Goal: Information Seeking & Learning: Learn about a topic

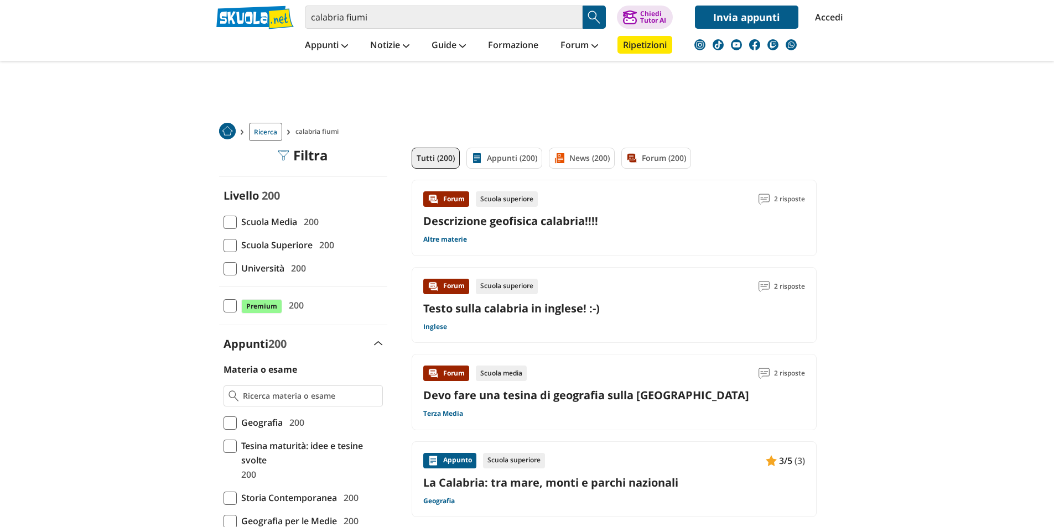
drag, startPoint x: 0, startPoint y: 0, endPoint x: 231, endPoint y: 225, distance: 322.3
click at [231, 225] on span at bounding box center [229, 222] width 13 height 13
click at [223, 222] on input "Scuola Media 200" at bounding box center [223, 222] width 0 height 0
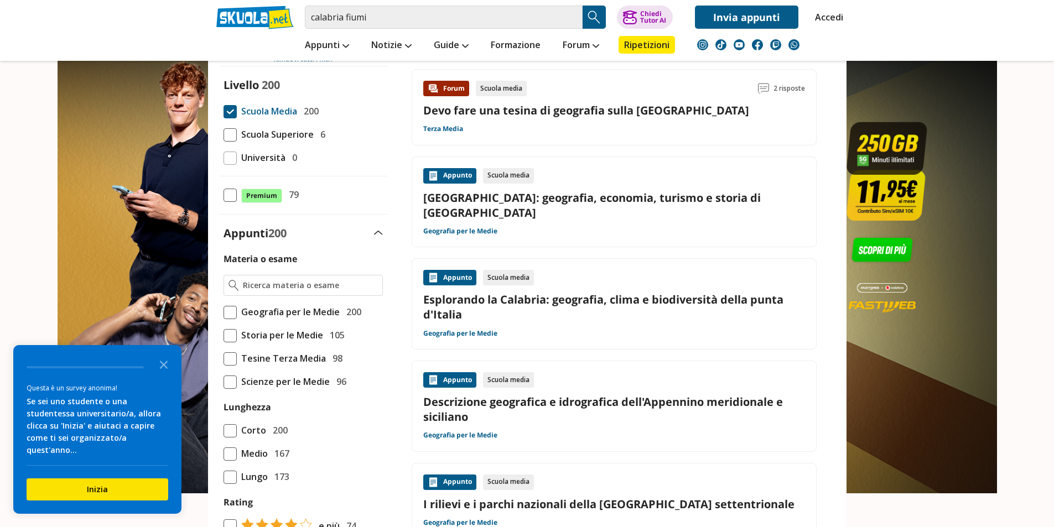
scroll to position [166, 0]
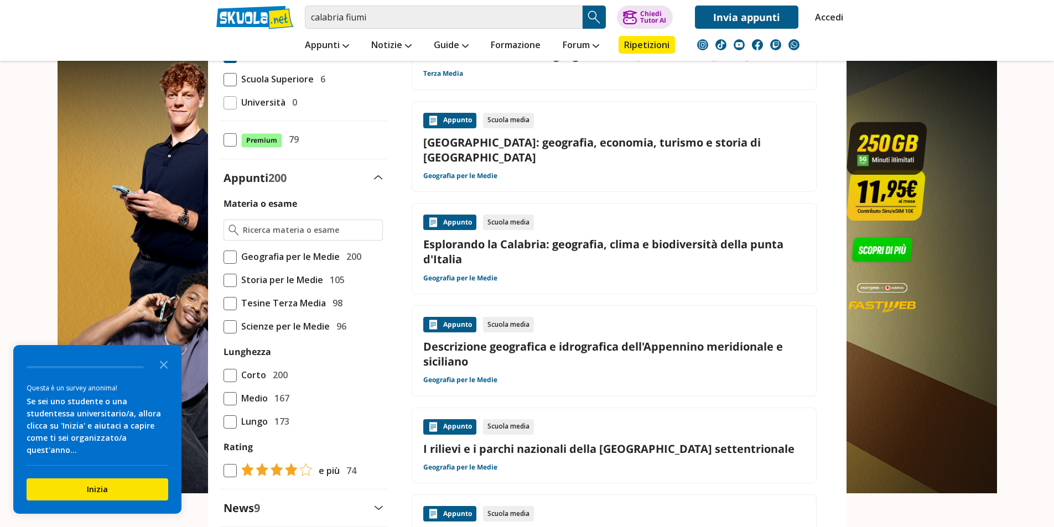
click at [231, 249] on label "Geografia per le Medie 200" at bounding box center [302, 256] width 159 height 14
click at [223, 257] on input "Geografia per le Medie 200" at bounding box center [223, 257] width 0 height 0
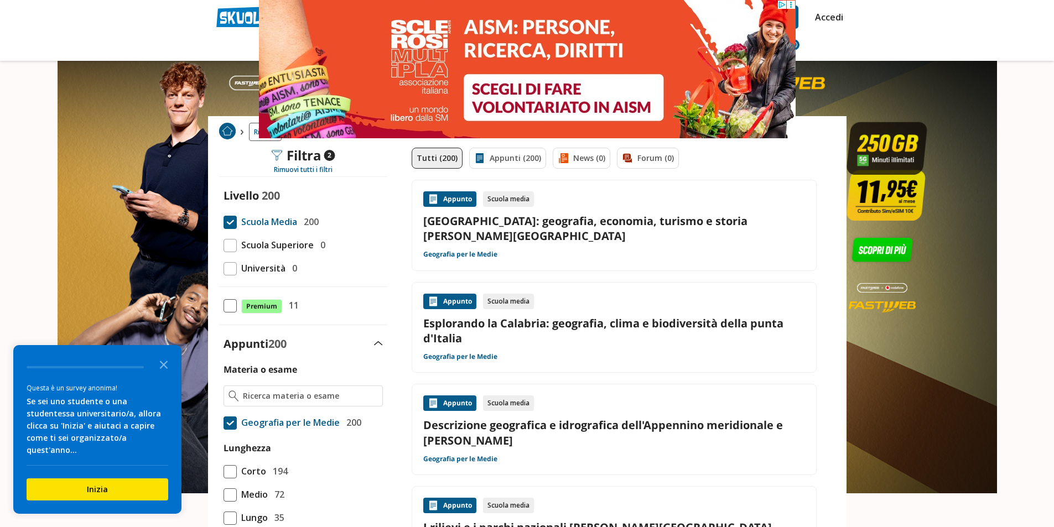
click at [631, 441] on div "Appunto Scuola media Descrizione geografica e idrografica dell'Appennino meridi…" at bounding box center [614, 429] width 382 height 68
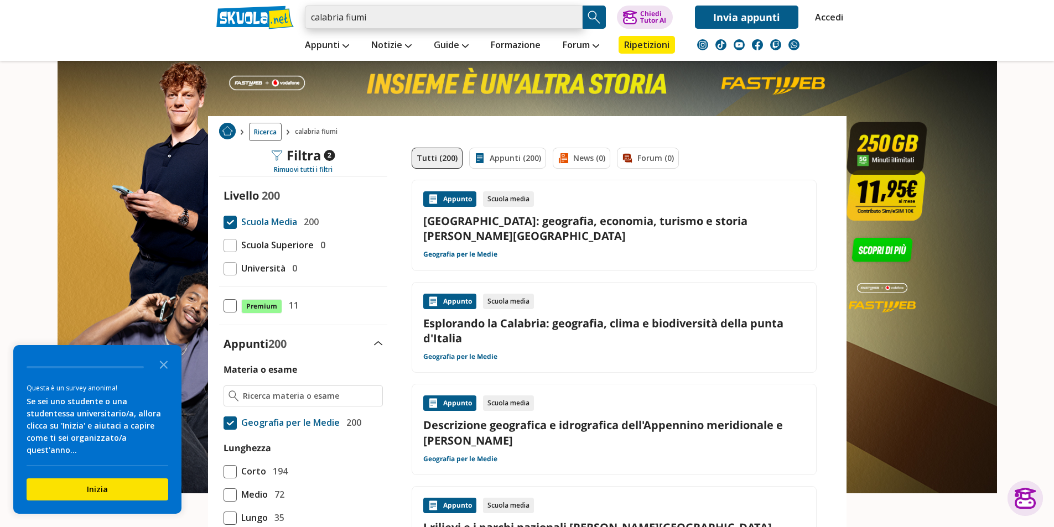
click at [467, 24] on input "calabria fiumi" at bounding box center [444, 17] width 278 height 23
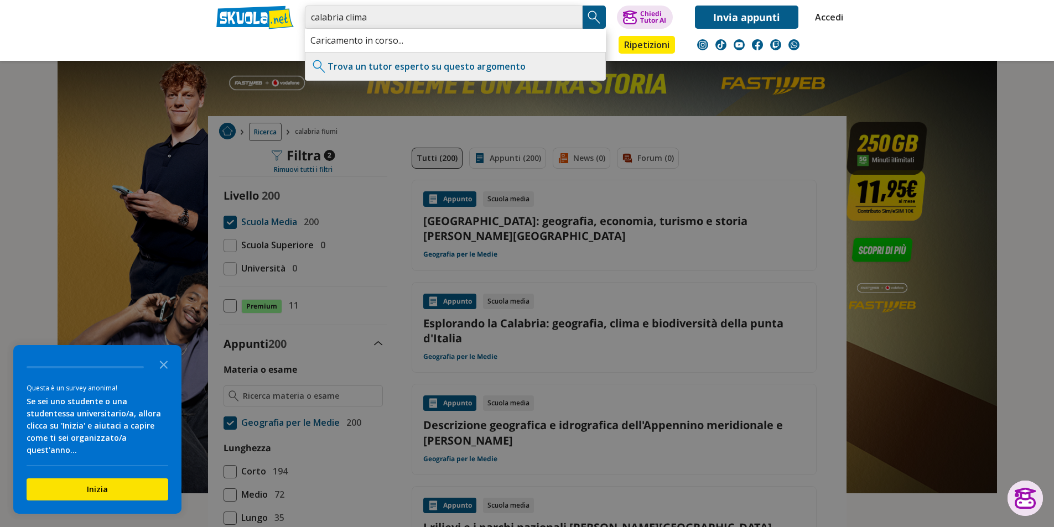
type input "calabria clima"
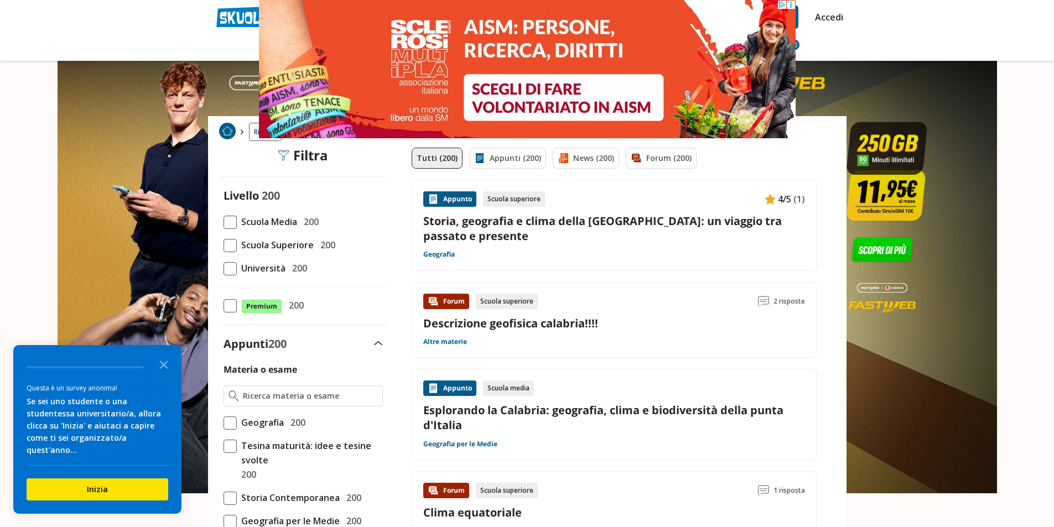
click at [245, 220] on span "Scuola Media" at bounding box center [267, 222] width 60 height 14
click at [223, 222] on input "Scuola Media 200" at bounding box center [223, 222] width 0 height 0
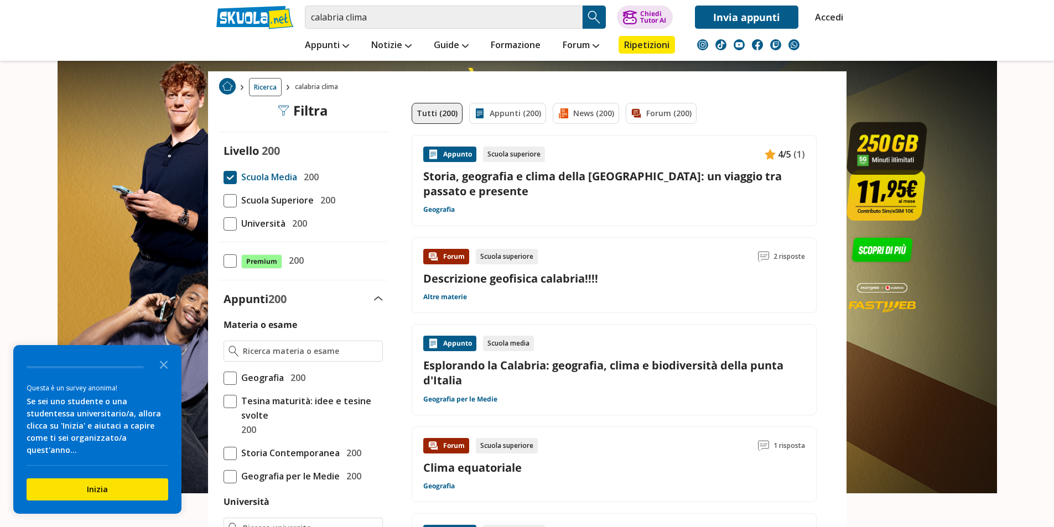
scroll to position [55, 0]
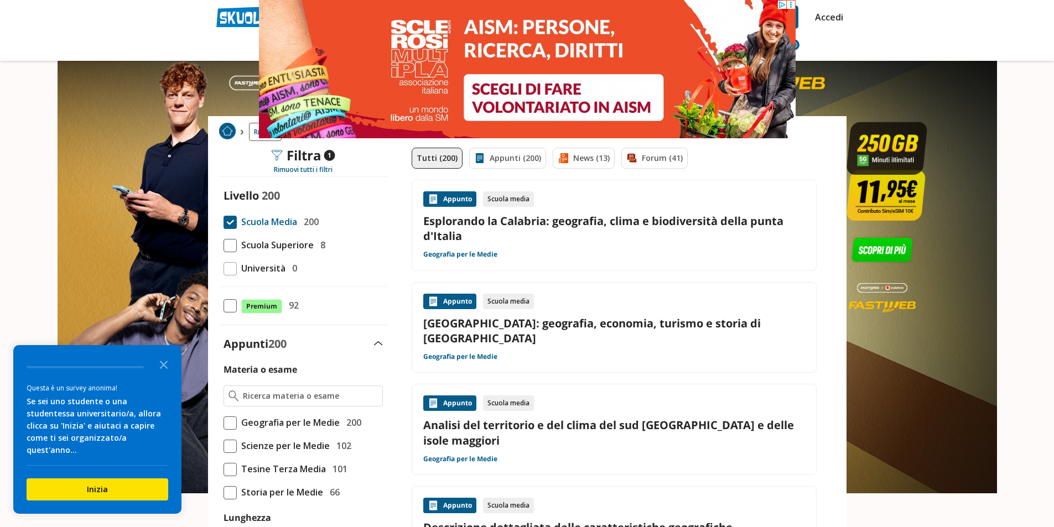
click at [224, 421] on span at bounding box center [229, 422] width 13 height 13
click at [223, 423] on input "Geografia per le Medie 200" at bounding box center [223, 423] width 0 height 0
click at [587, 228] on link "Esplorando la Calabria: geografia, clima e biodiversità della punta d'Italia" at bounding box center [614, 228] width 382 height 30
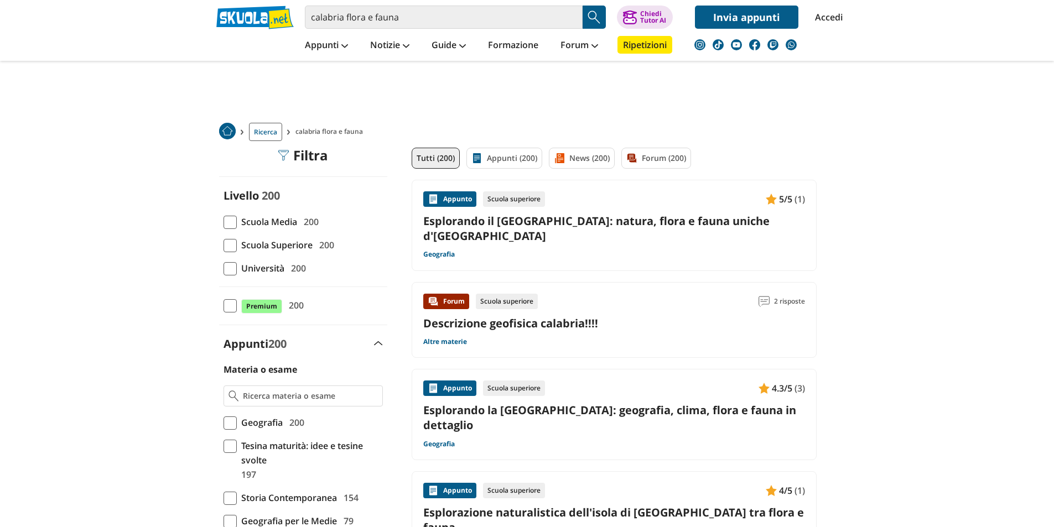
click at [233, 217] on span at bounding box center [229, 222] width 13 height 13
click at [223, 222] on input "Scuola Media 200" at bounding box center [223, 222] width 0 height 0
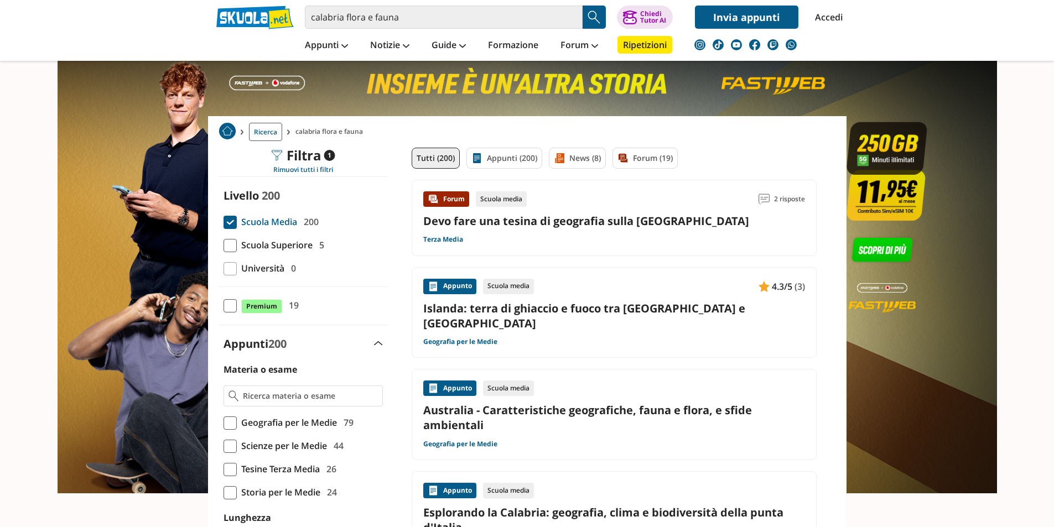
drag, startPoint x: 235, startPoint y: 409, endPoint x: 233, endPoint y: 418, distance: 9.5
click at [236, 410] on div "Materia o esame Geografia per le Medie 79 Scienze per le Medie 44" at bounding box center [303, 503] width 168 height 282
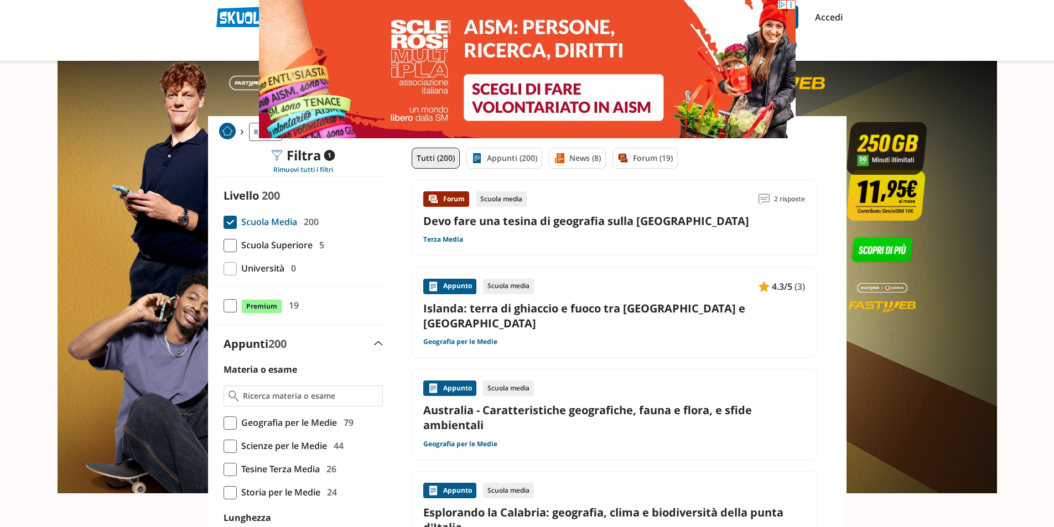
click at [233, 420] on span at bounding box center [229, 422] width 13 height 13
click at [223, 423] on input "Geografia per le Medie 79" at bounding box center [223, 423] width 0 height 0
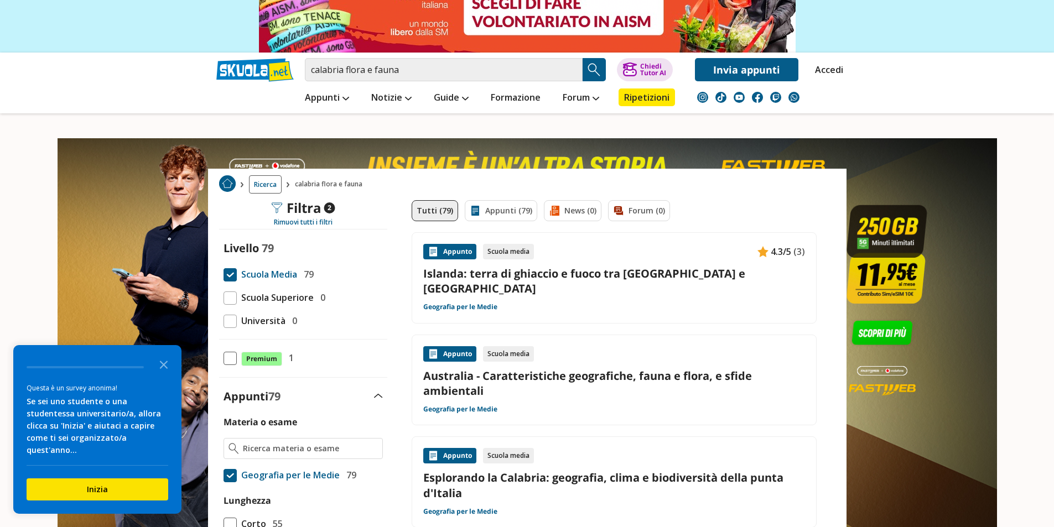
scroll to position [111, 0]
